Goal: Task Accomplishment & Management: Use online tool/utility

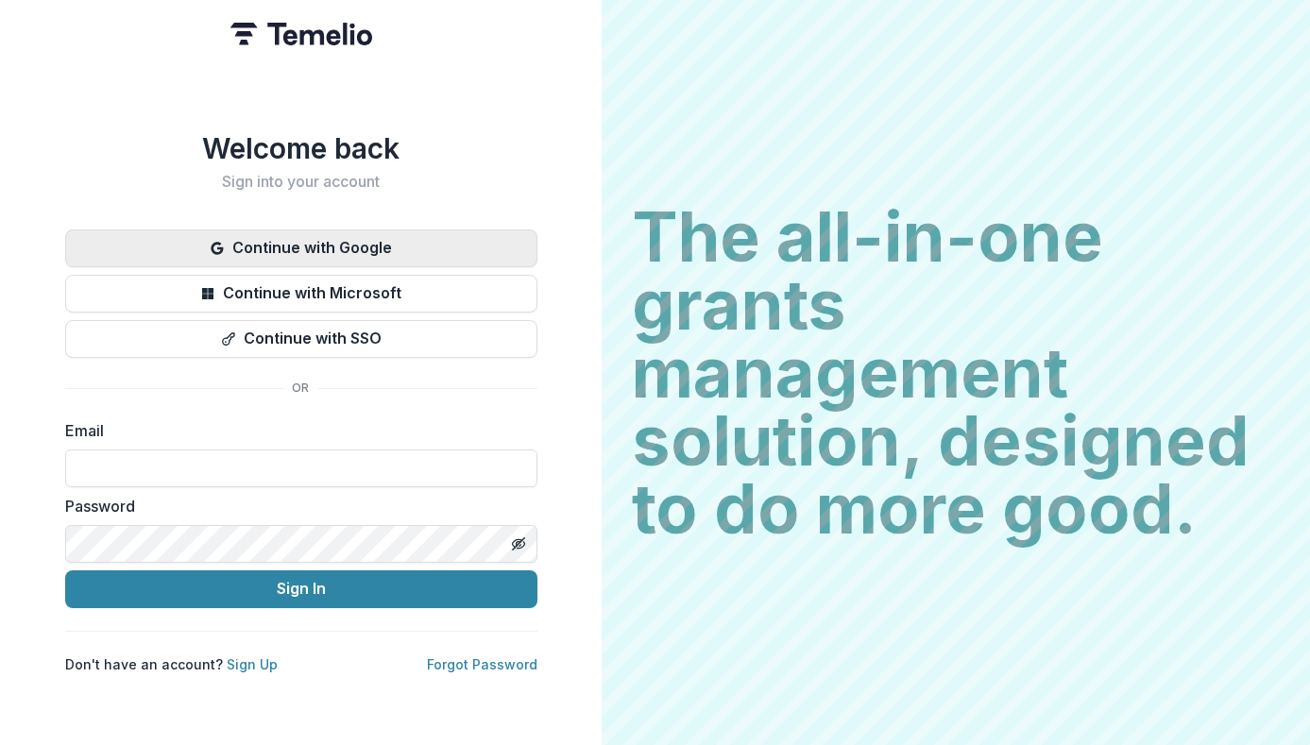
click at [407, 238] on button "Continue with Google" at bounding box center [301, 249] width 472 height 38
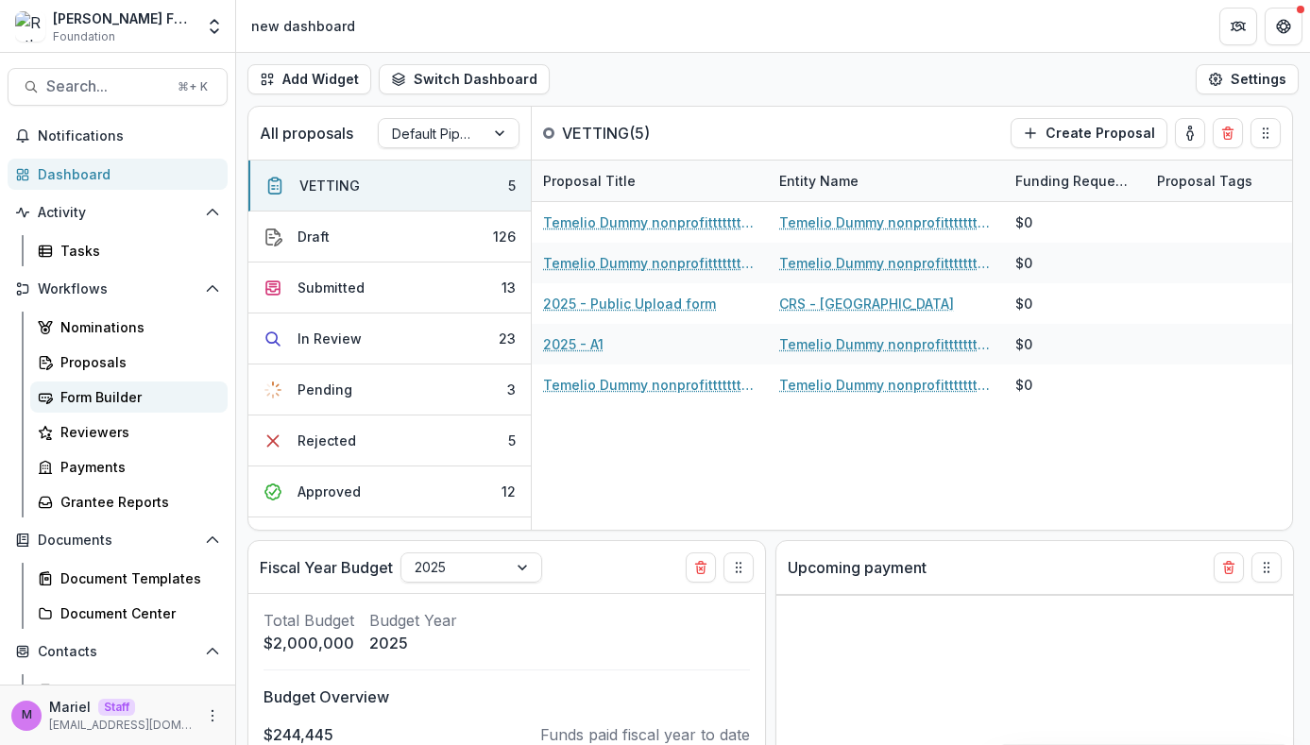
select select "******"
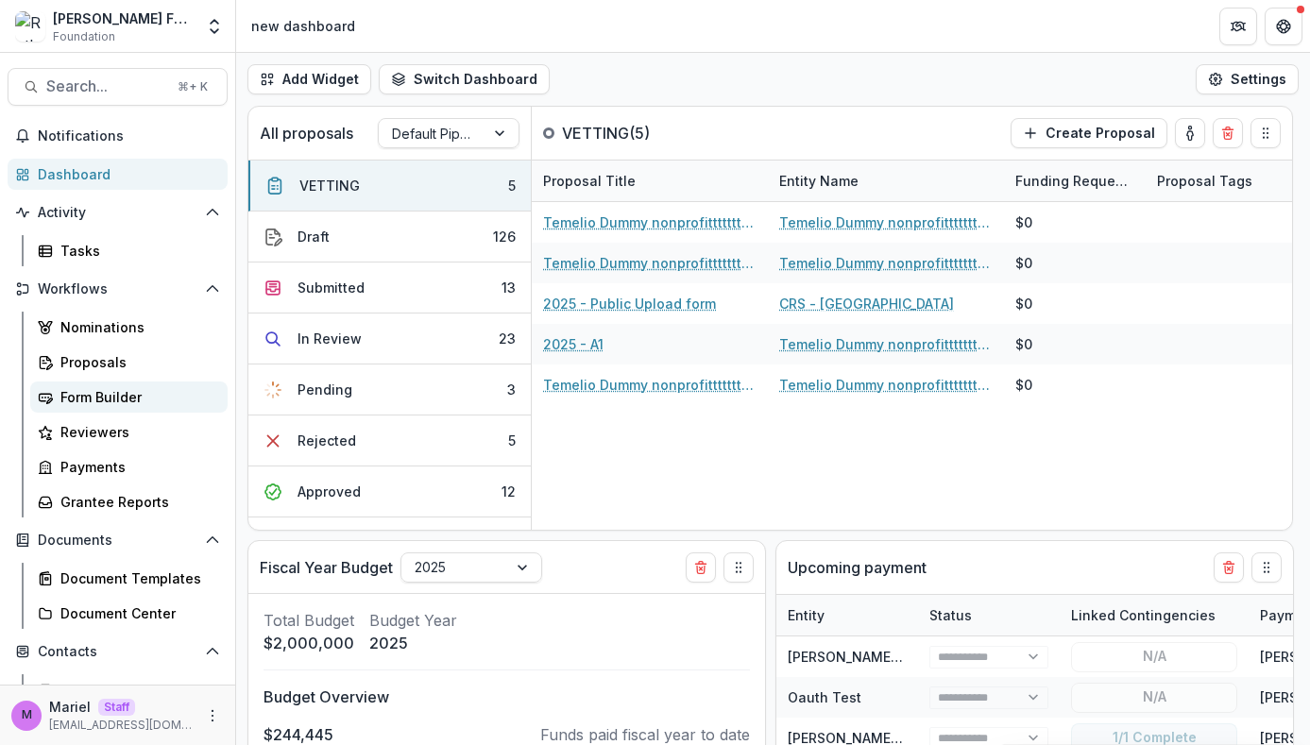
click at [109, 396] on div "Form Builder" at bounding box center [136, 397] width 152 height 20
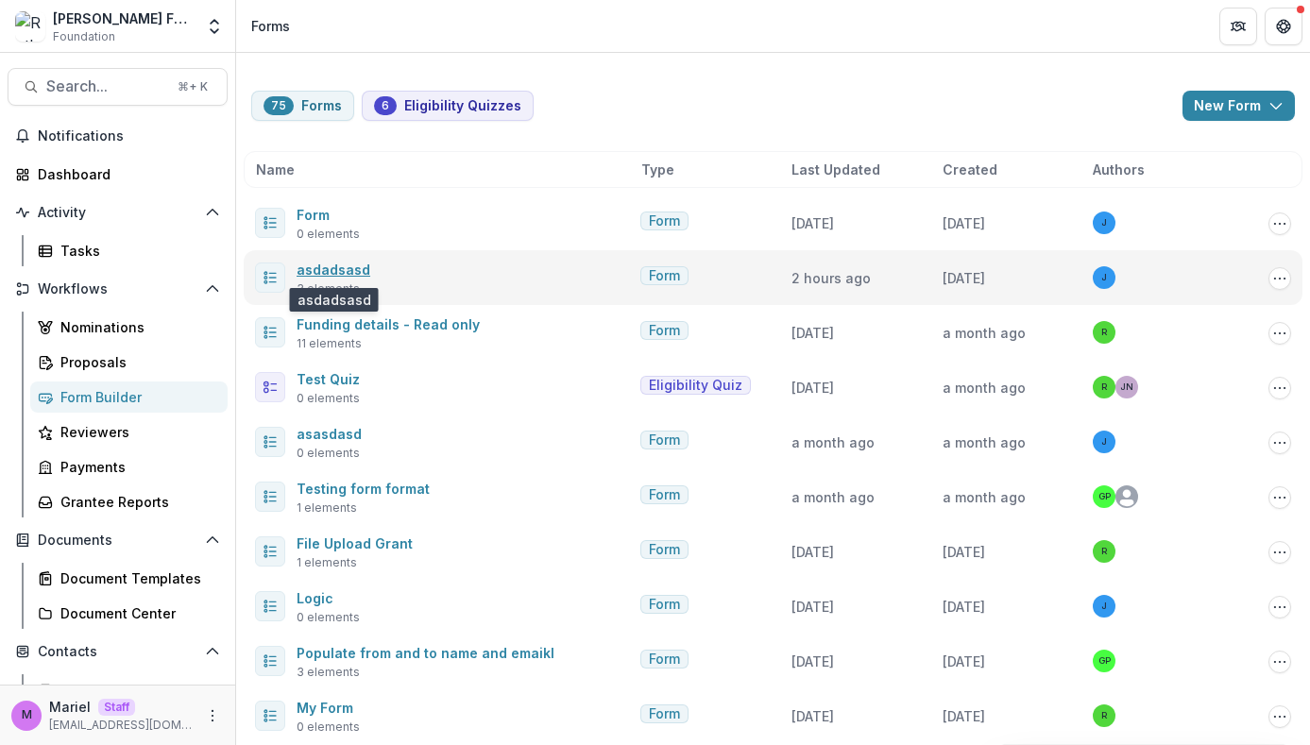
click at [334, 268] on link "asdadsasd" at bounding box center [334, 270] width 74 height 16
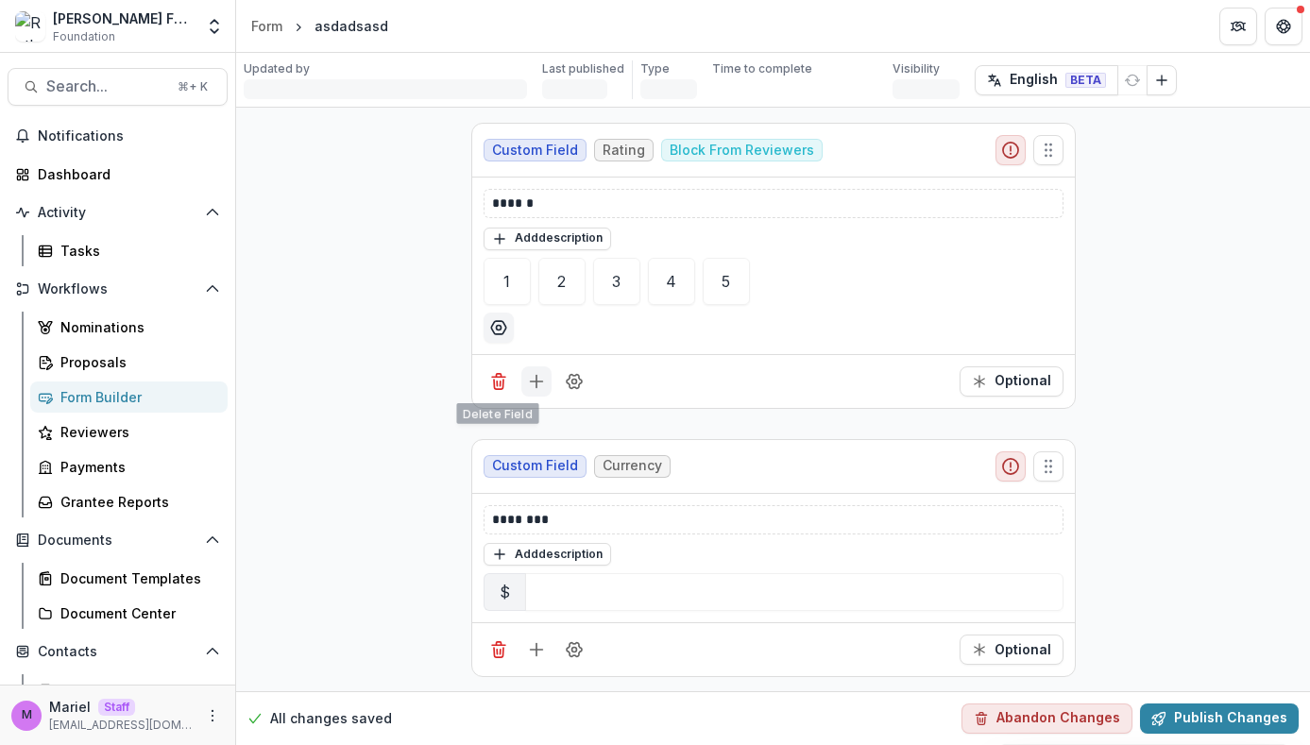
click at [538, 375] on icon "Add field" at bounding box center [536, 381] width 19 height 19
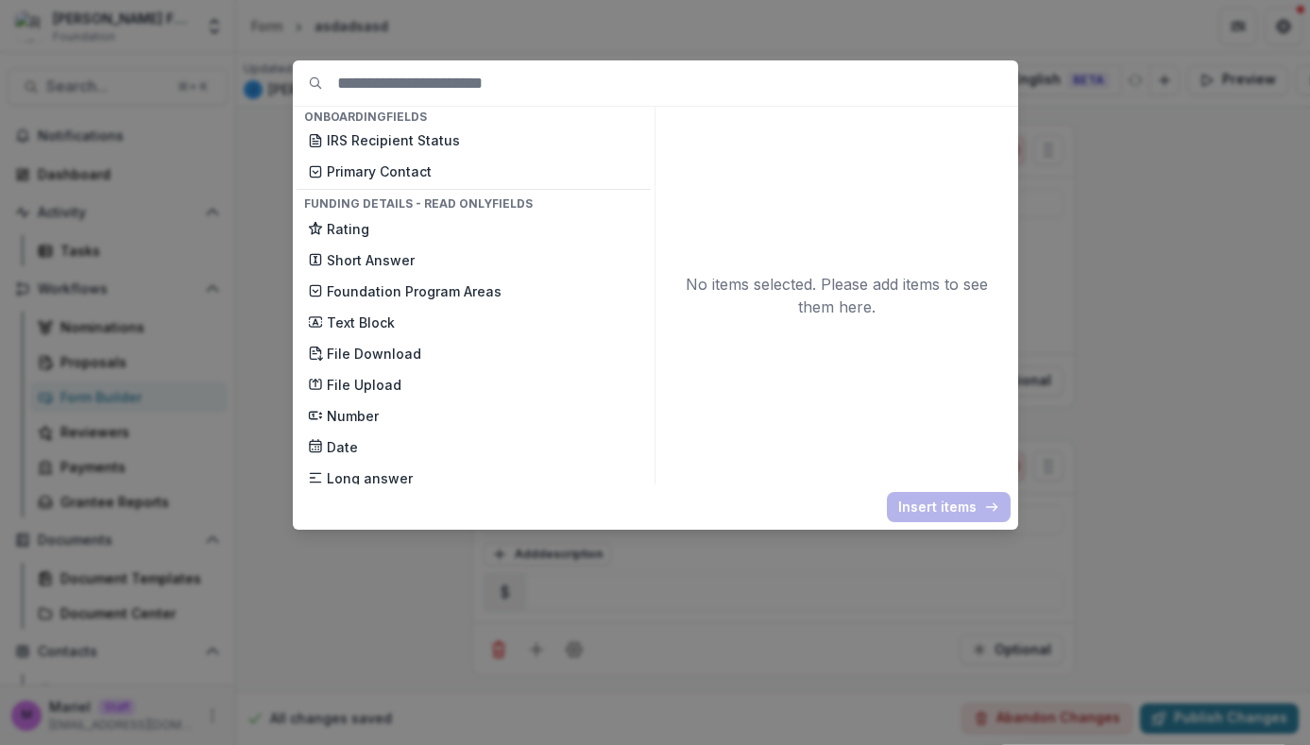
scroll to position [873, 0]
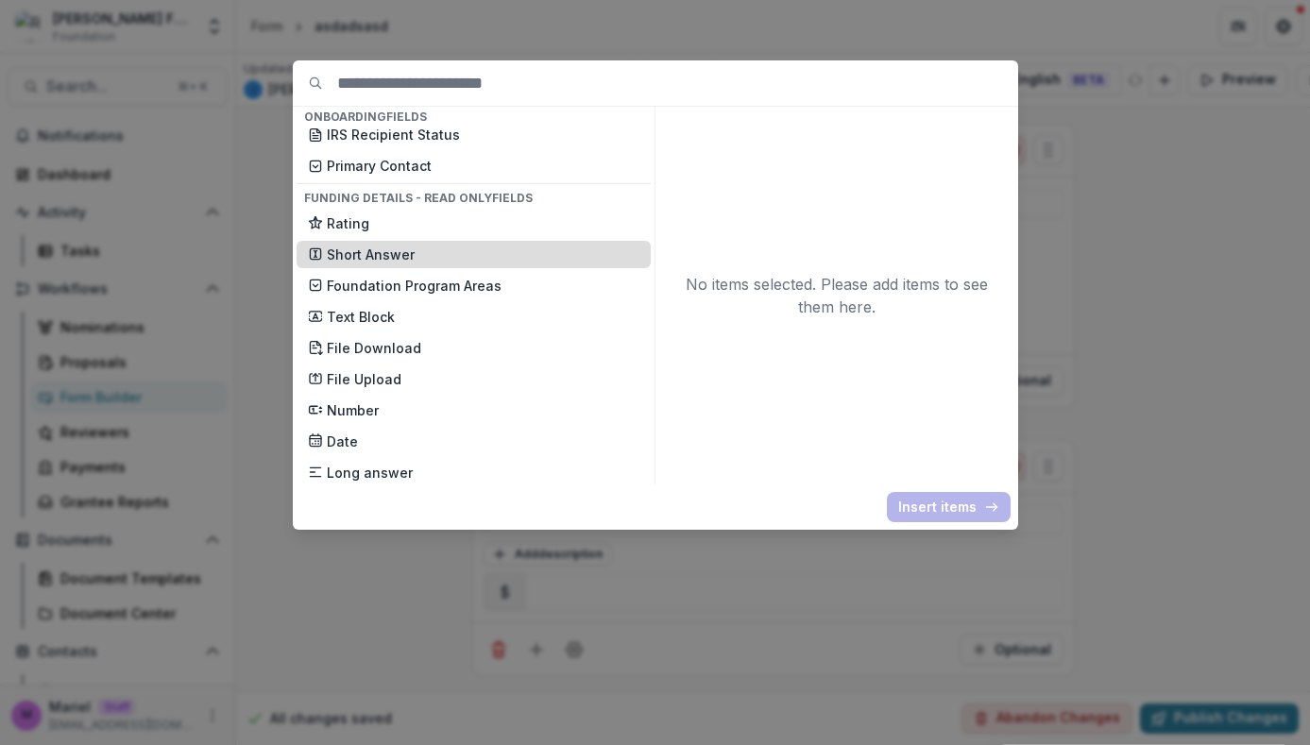
click at [429, 260] on p "Short Answer" at bounding box center [483, 255] width 313 height 20
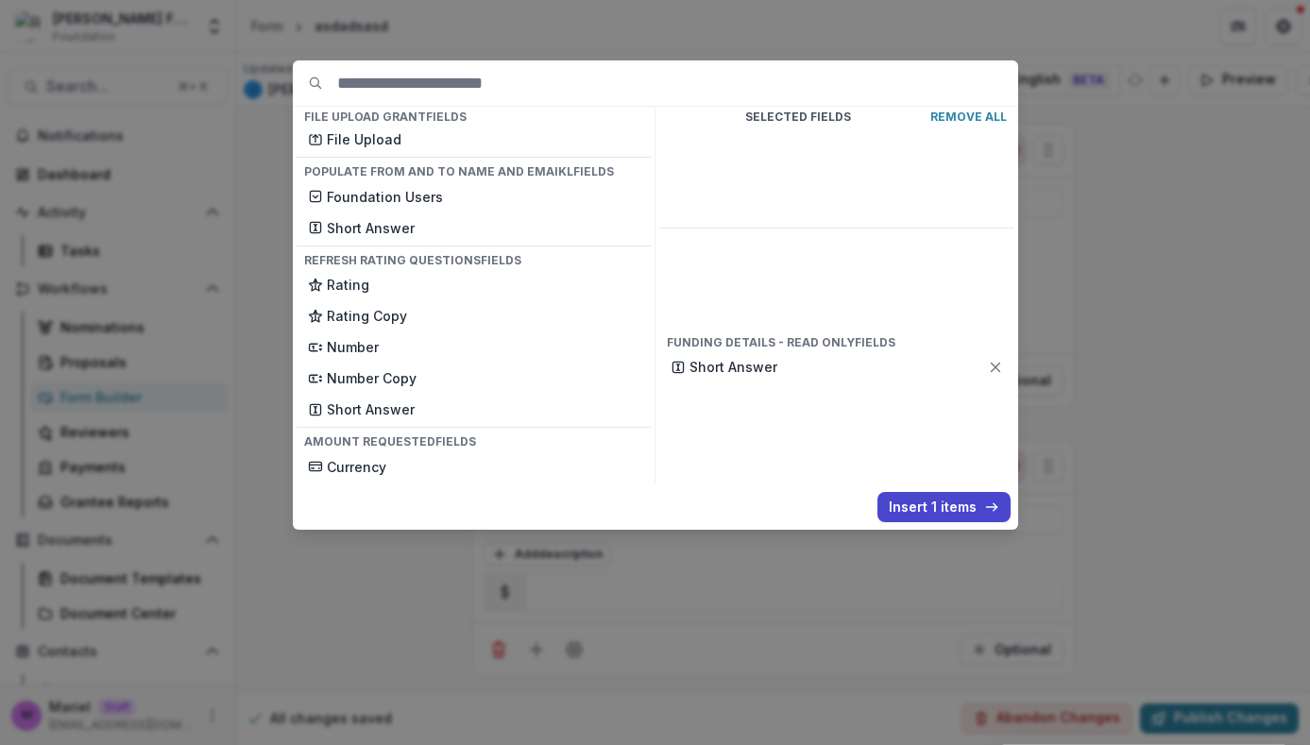
scroll to position [1322, 0]
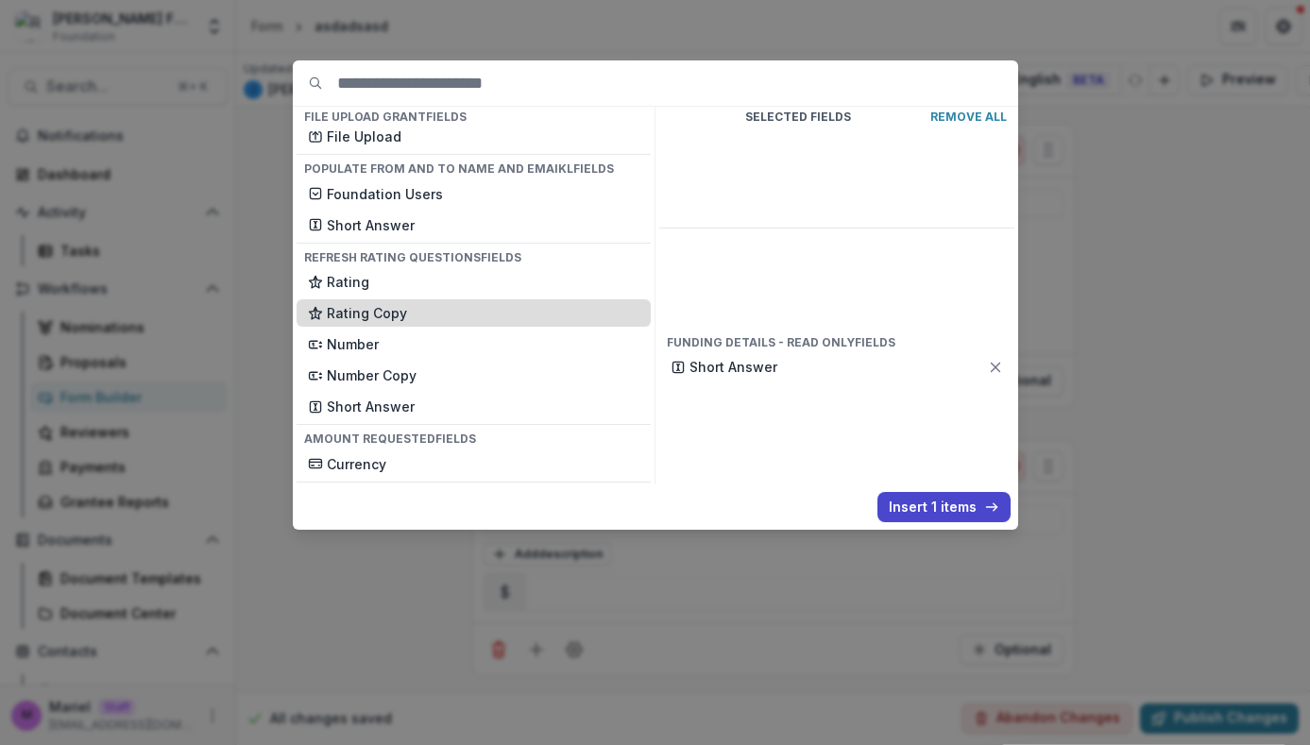
click at [468, 302] on div "Rating Copy" at bounding box center [474, 312] width 354 height 27
